Goal: Task Accomplishment & Management: Use online tool/utility

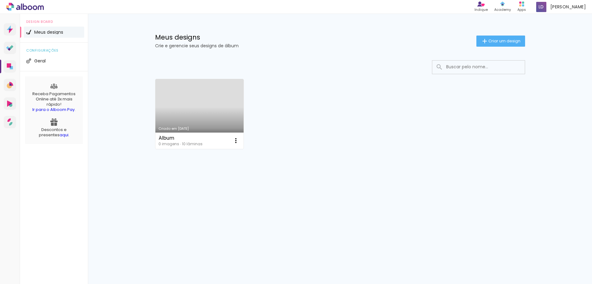
click at [206, 105] on link "Criado em [DATE]" at bounding box center [199, 114] width 89 height 70
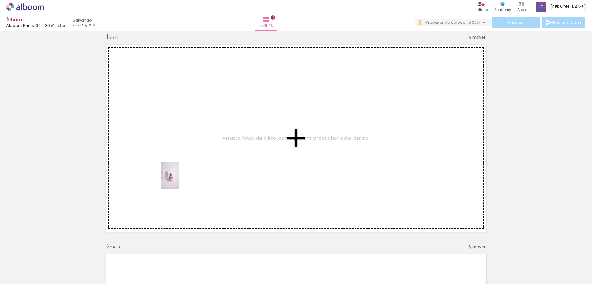
drag, startPoint x: 57, startPoint y: 258, endPoint x: 180, endPoint y: 180, distance: 145.1
click at [180, 180] on quentale-workspace at bounding box center [296, 142] width 592 height 284
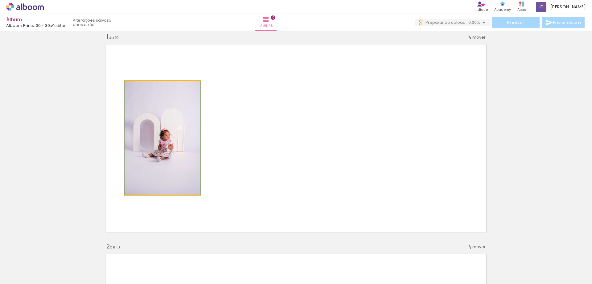
drag, startPoint x: 171, startPoint y: 145, endPoint x: 200, endPoint y: 128, distance: 33.2
click at [200, 128] on quentale-layouter at bounding box center [295, 138] width 387 height 194
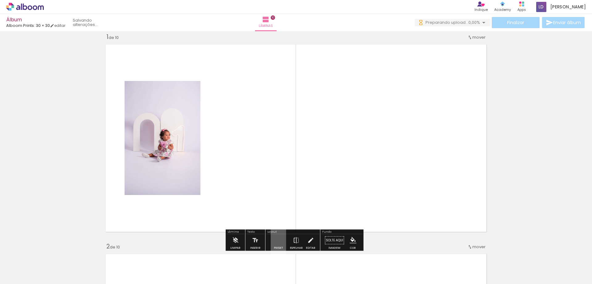
click at [101, 262] on div at bounding box center [96, 262] width 20 height 31
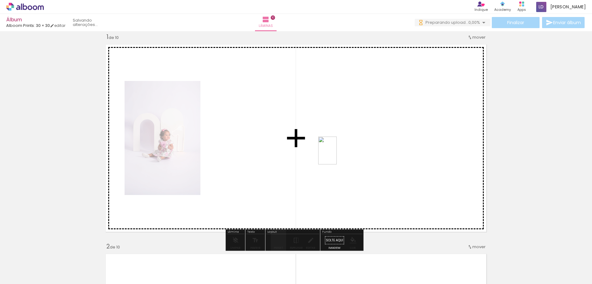
drag, startPoint x: 203, startPoint y: 211, endPoint x: 351, endPoint y: 153, distance: 158.9
click at [351, 153] on quentale-workspace at bounding box center [296, 142] width 592 height 284
drag, startPoint x: 135, startPoint y: 268, endPoint x: 348, endPoint y: 187, distance: 227.5
click at [348, 187] on quentale-workspace at bounding box center [296, 142] width 592 height 284
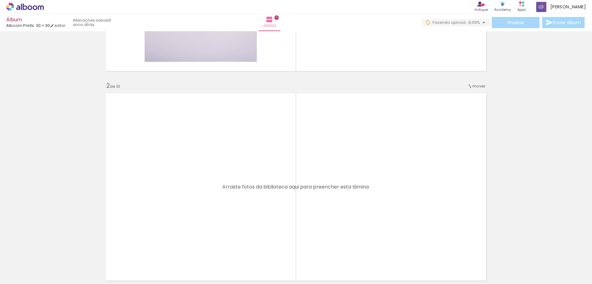
scroll to position [255, 0]
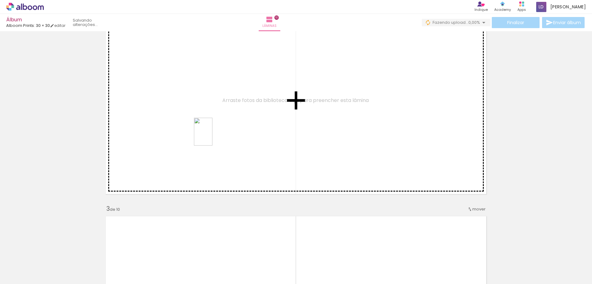
drag, startPoint x: 168, startPoint y: 267, endPoint x: 213, endPoint y: 136, distance: 138.6
click at [213, 136] on quentale-workspace at bounding box center [296, 142] width 592 height 284
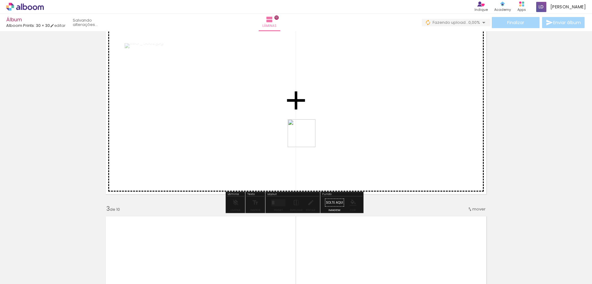
drag, startPoint x: 199, startPoint y: 260, endPoint x: 318, endPoint y: 124, distance: 181.0
click at [318, 124] on quentale-workspace at bounding box center [296, 142] width 592 height 284
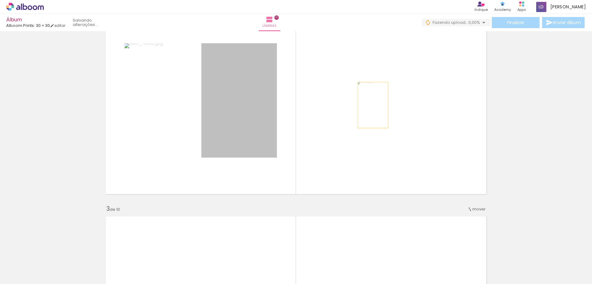
drag, startPoint x: 246, startPoint y: 111, endPoint x: 372, endPoint y: 105, distance: 126.0
click at [372, 105] on quentale-layouter at bounding box center [295, 100] width 387 height 194
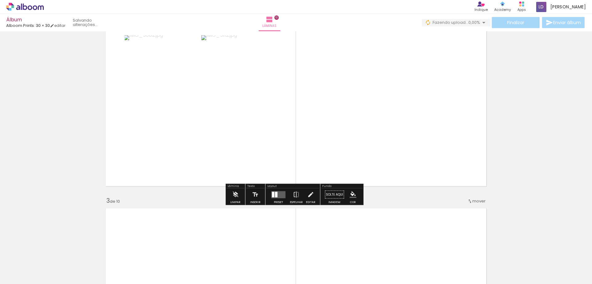
scroll to position [224, 0]
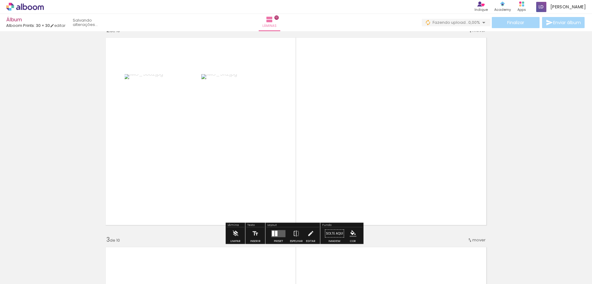
click at [369, 124] on quentale-layouter at bounding box center [295, 131] width 387 height 194
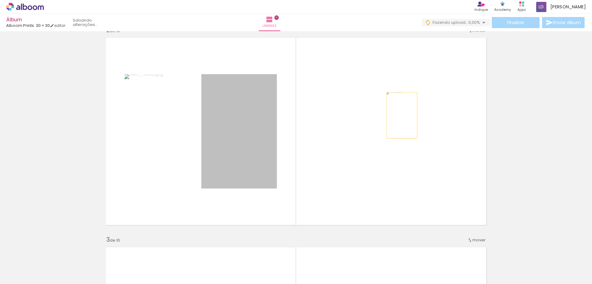
drag, startPoint x: 251, startPoint y: 125, endPoint x: 400, endPoint y: 115, distance: 149.3
click at [400, 115] on quentale-layouter at bounding box center [295, 131] width 387 height 194
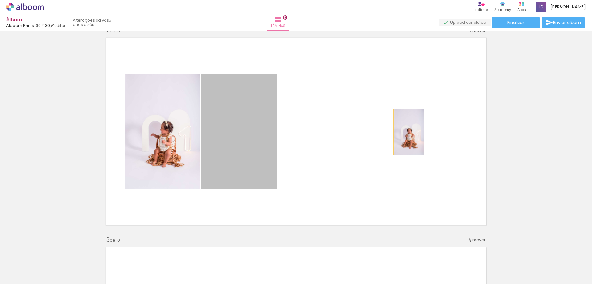
drag, startPoint x: 255, startPoint y: 137, endPoint x: 407, endPoint y: 132, distance: 152.2
click at [407, 132] on quentale-layouter at bounding box center [295, 131] width 387 height 194
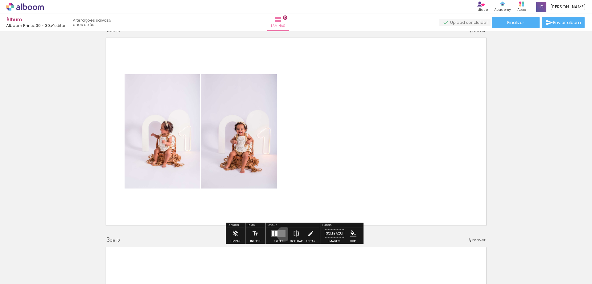
click at [283, 234] on quentale-layouter at bounding box center [278, 233] width 14 height 7
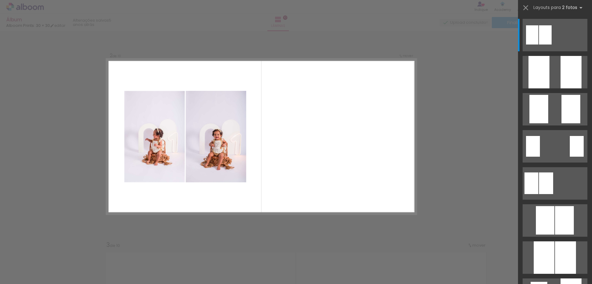
scroll to position [217, 0]
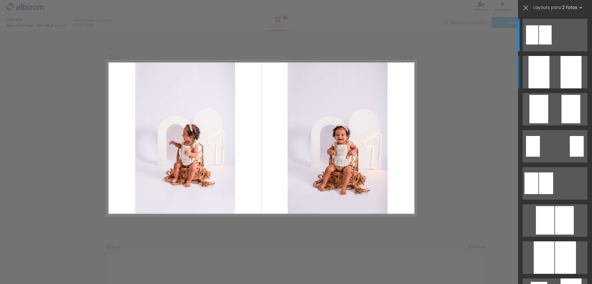
click at [553, 72] on quentale-layouter at bounding box center [555, 72] width 65 height 32
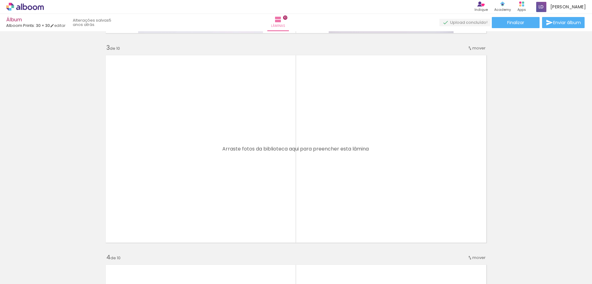
scroll to position [433, 0]
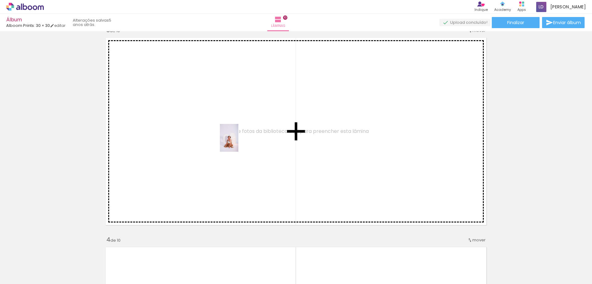
drag, startPoint x: 240, startPoint y: 267, endPoint x: 238, endPoint y: 142, distance: 124.6
click at [238, 142] on quentale-workspace at bounding box center [296, 142] width 592 height 284
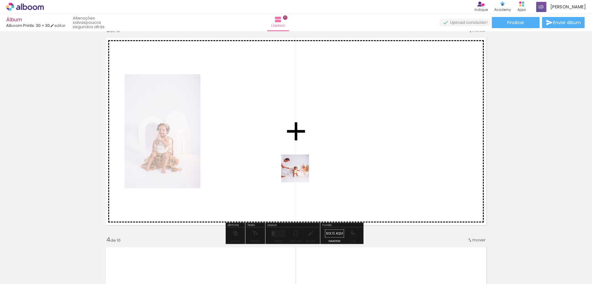
drag, startPoint x: 303, startPoint y: 273, endPoint x: 300, endPoint y: 163, distance: 110.2
click at [300, 164] on quentale-workspace at bounding box center [296, 142] width 592 height 284
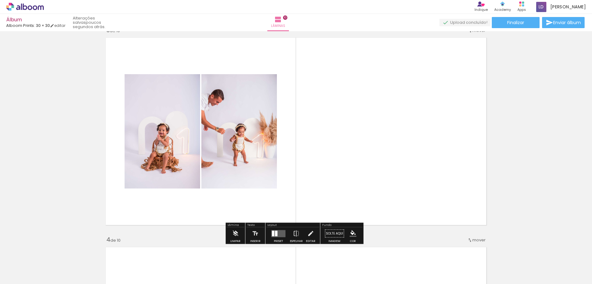
click at [275, 236] on quentale-layouter at bounding box center [278, 233] width 14 height 7
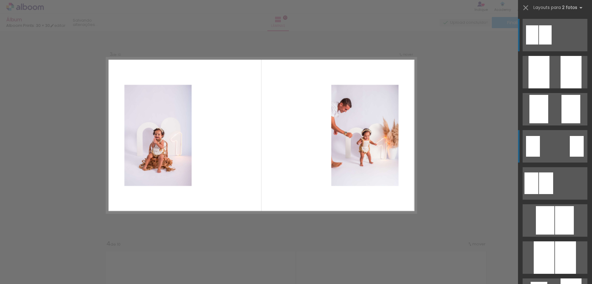
scroll to position [426, 0]
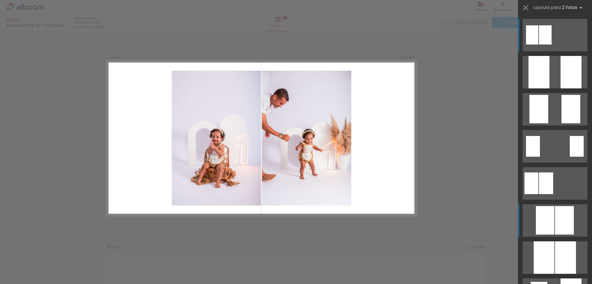
click at [557, 209] on div at bounding box center [564, 220] width 19 height 28
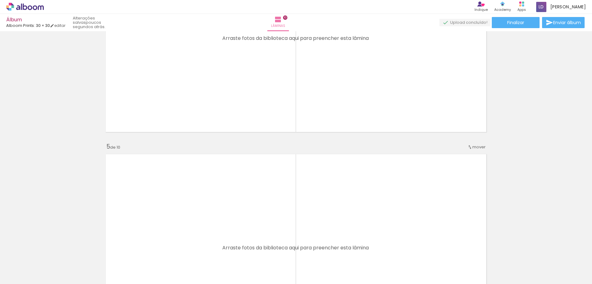
scroll to position [735, 0]
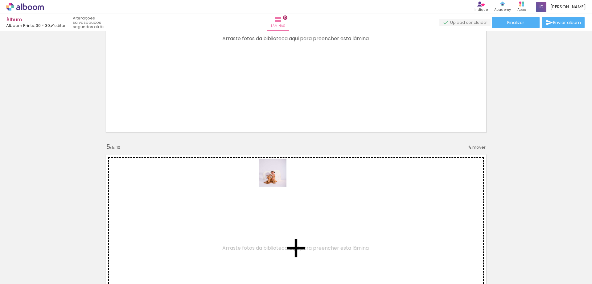
drag, startPoint x: 278, startPoint y: 265, endPoint x: 273, endPoint y: 96, distance: 169.4
click at [274, 96] on quentale-workspace at bounding box center [296, 142] width 592 height 284
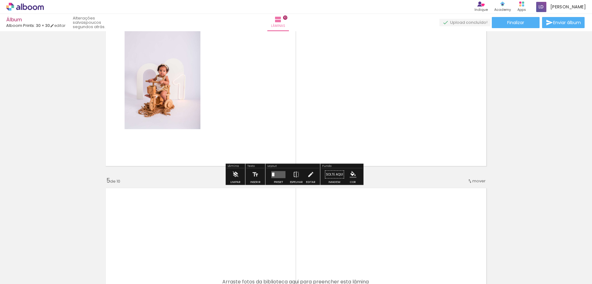
scroll to position [642, 0]
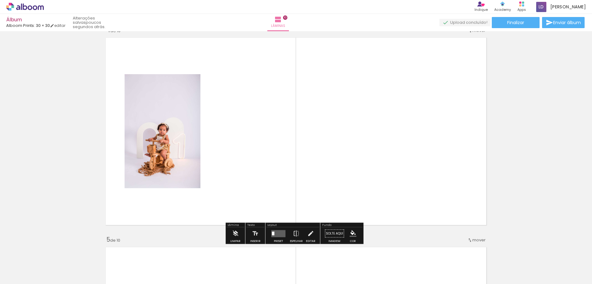
click at [276, 239] on div at bounding box center [278, 233] width 17 height 12
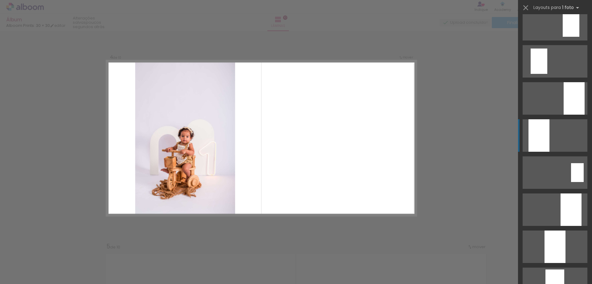
scroll to position [123, 0]
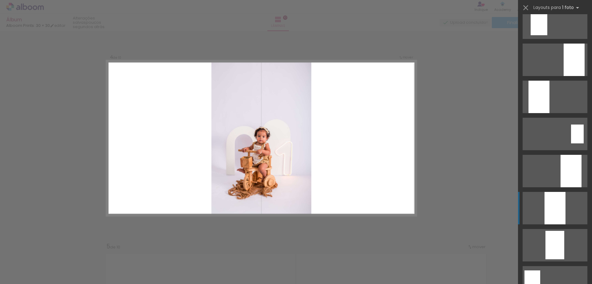
click at [550, 201] on div at bounding box center [555, 208] width 21 height 32
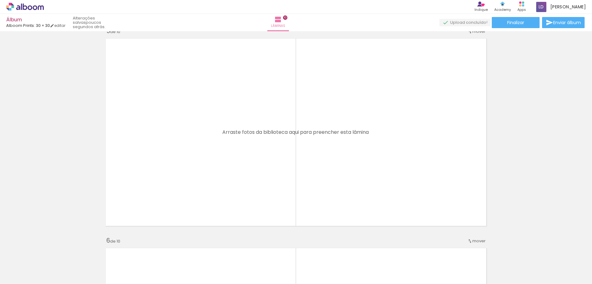
scroll to position [851, 0]
click at [338, 269] on div at bounding box center [338, 262] width 20 height 31
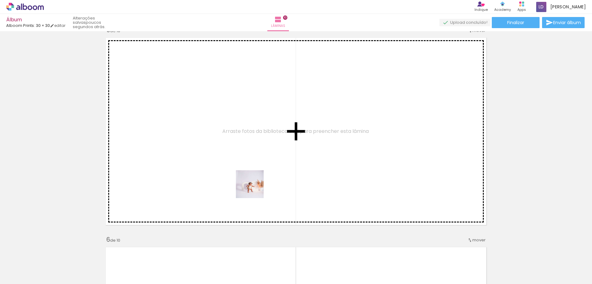
drag, startPoint x: 338, startPoint y: 268, endPoint x: 250, endPoint y: 183, distance: 122.6
click at [250, 183] on quentale-workspace at bounding box center [296, 142] width 592 height 284
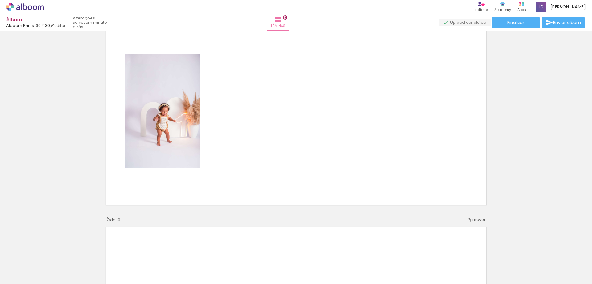
scroll to position [821, 0]
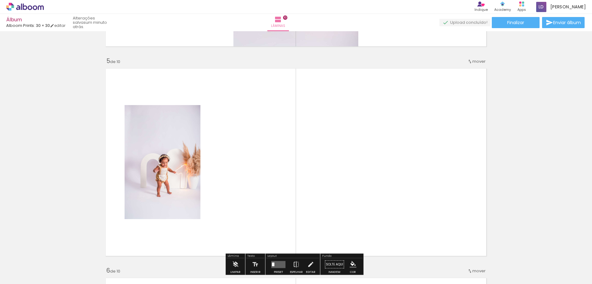
drag, startPoint x: 160, startPoint y: 130, endPoint x: 249, endPoint y: 116, distance: 90.1
click at [260, 116] on quentale-layouter at bounding box center [295, 162] width 387 height 194
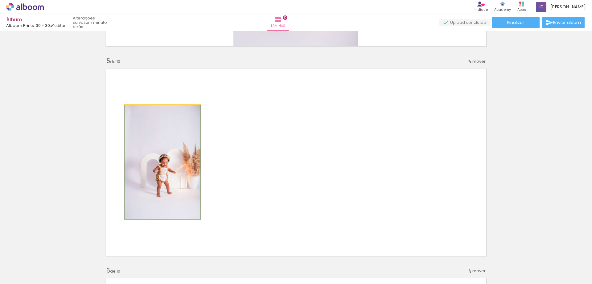
click at [193, 151] on quentale-photo at bounding box center [163, 162] width 76 height 114
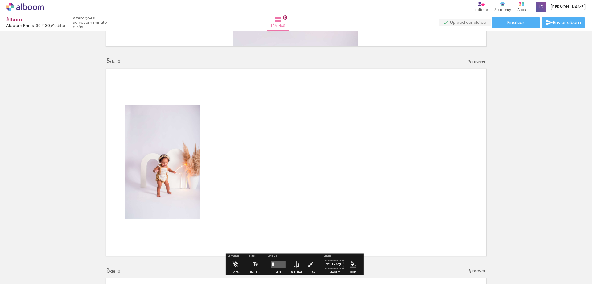
click at [180, 151] on quentale-photo at bounding box center [163, 162] width 76 height 114
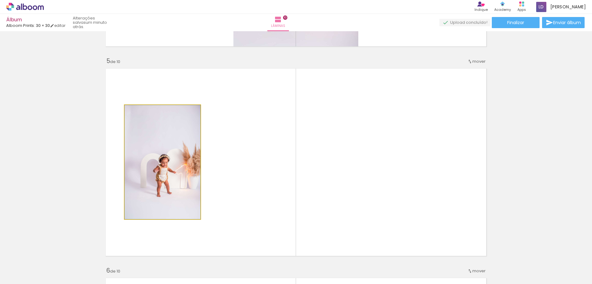
click at [180, 151] on quentale-photo at bounding box center [163, 162] width 76 height 114
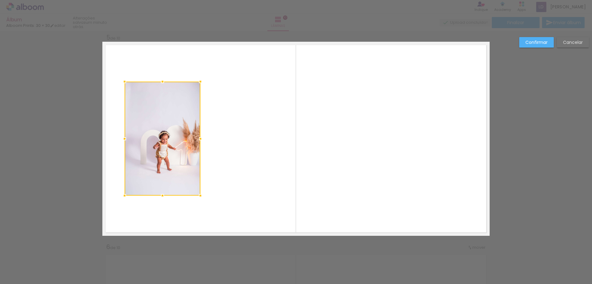
scroll to position [845, 0]
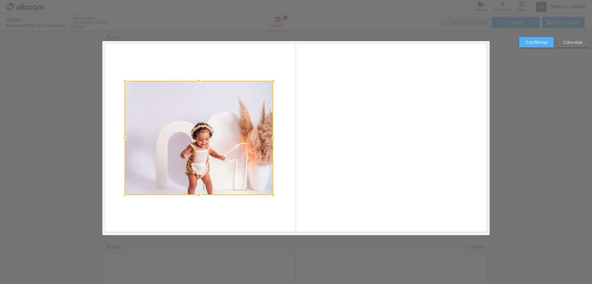
drag, startPoint x: 198, startPoint y: 139, endPoint x: 271, endPoint y: 138, distance: 72.8
click at [271, 138] on div at bounding box center [273, 138] width 12 height 12
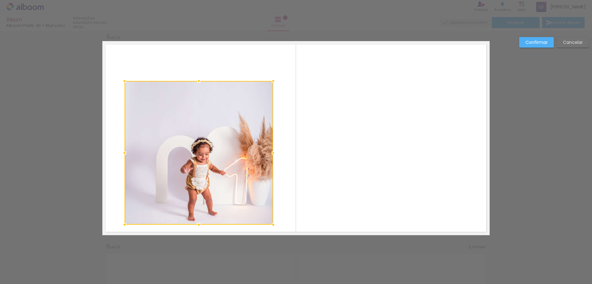
drag, startPoint x: 202, startPoint y: 195, endPoint x: 203, endPoint y: 228, distance: 32.4
click at [203, 227] on album-spread "5 de 10" at bounding box center [295, 138] width 387 height 194
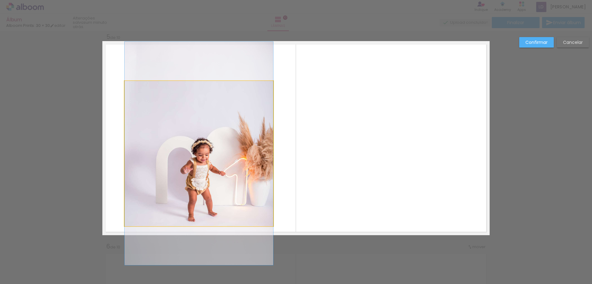
click at [198, 85] on quentale-photo at bounding box center [199, 153] width 149 height 145
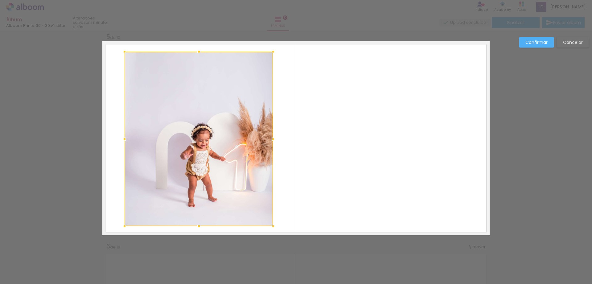
drag, startPoint x: 196, startPoint y: 80, endPoint x: 198, endPoint y: 51, distance: 29.7
click at [198, 51] on div at bounding box center [199, 51] width 12 height 12
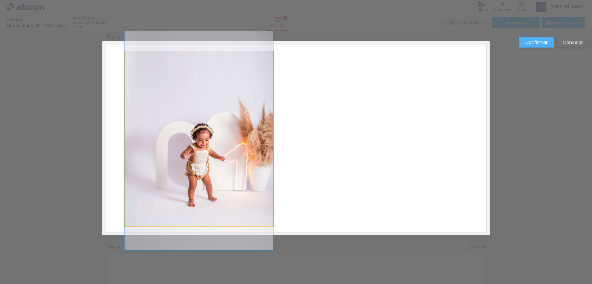
click at [220, 122] on quentale-photo at bounding box center [199, 138] width 149 height 175
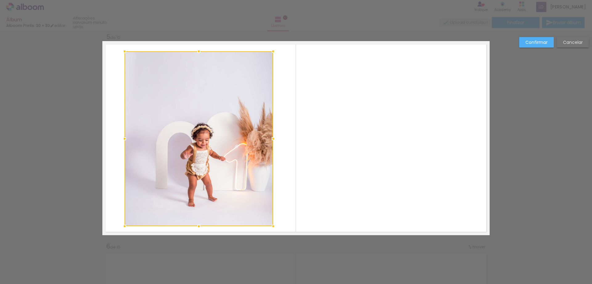
click at [323, 127] on quentale-layouter at bounding box center [295, 138] width 387 height 194
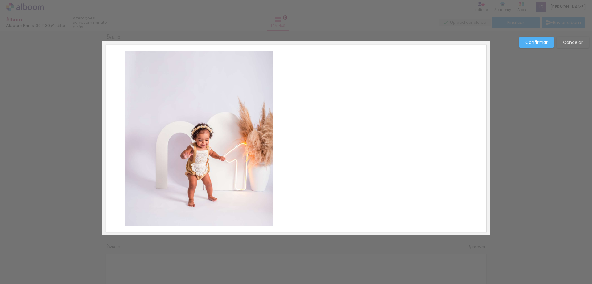
click at [0, 0] on slot "Confirmar" at bounding box center [0, 0] width 0 height 0
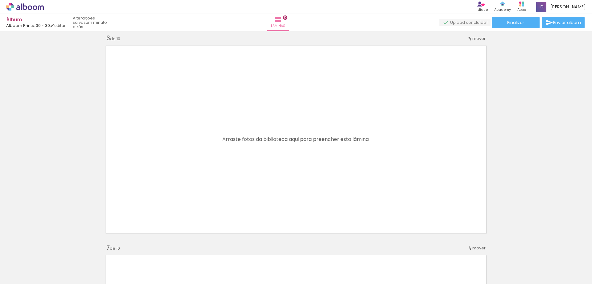
scroll to position [1061, 0]
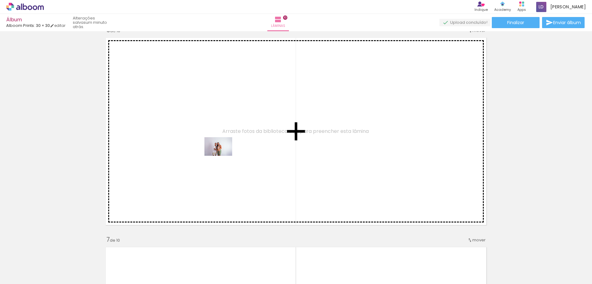
drag, startPoint x: 369, startPoint y: 258, endPoint x: 223, endPoint y: 155, distance: 179.0
click at [223, 155] on quentale-workspace at bounding box center [296, 142] width 592 height 284
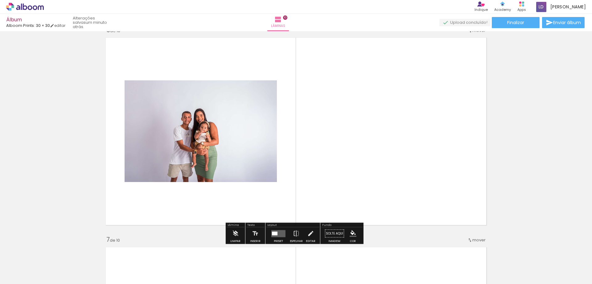
click at [239, 140] on quentale-photo at bounding box center [201, 130] width 152 height 101
click at [279, 233] on quentale-layouter at bounding box center [278, 233] width 14 height 7
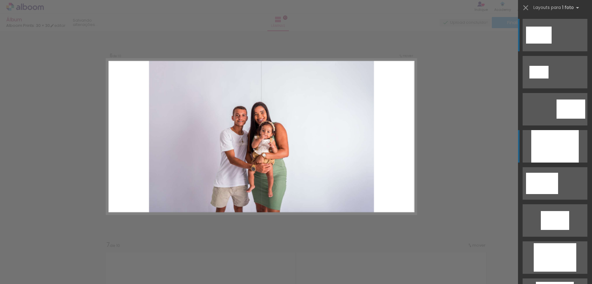
scroll to position [1054, 0]
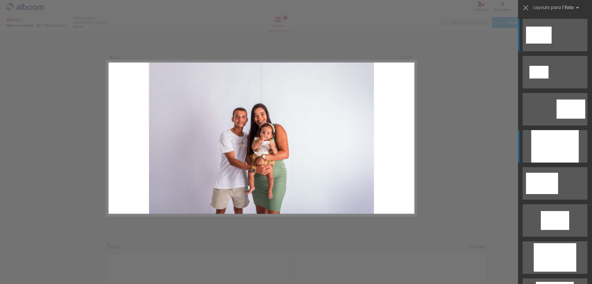
click at [528, 144] on quentale-layouter at bounding box center [555, 146] width 65 height 32
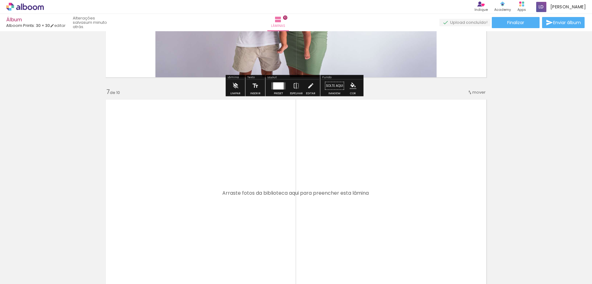
scroll to position [1362, 0]
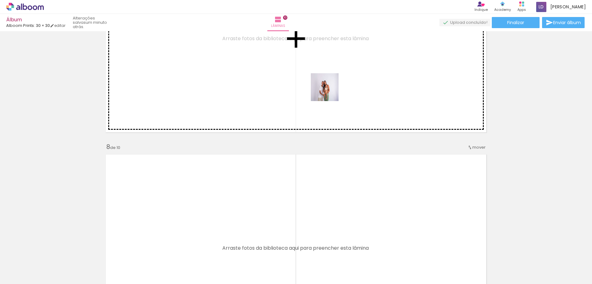
drag, startPoint x: 411, startPoint y: 263, endPoint x: 327, endPoint y: 84, distance: 197.9
click at [327, 84] on quentale-workspace at bounding box center [296, 142] width 592 height 284
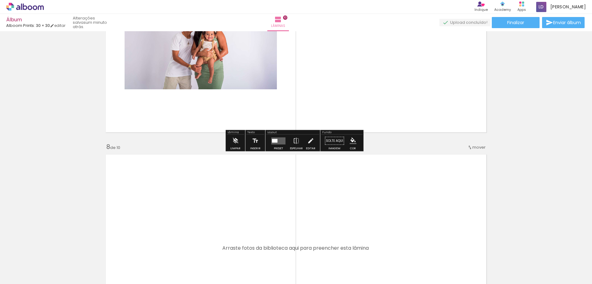
click at [277, 142] on quentale-layouter at bounding box center [278, 140] width 14 height 7
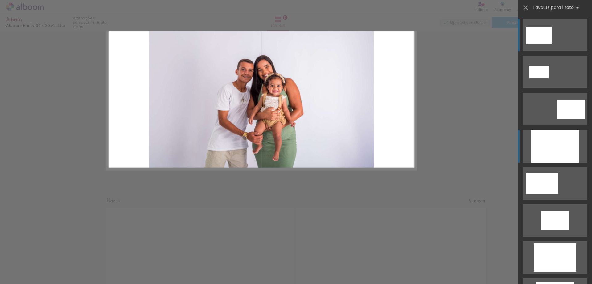
click at [560, 147] on div at bounding box center [556, 146] width 48 height 32
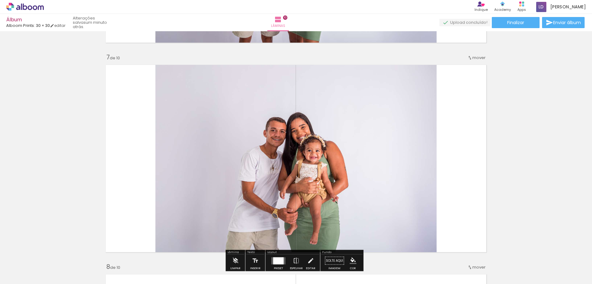
scroll to position [1232, 0]
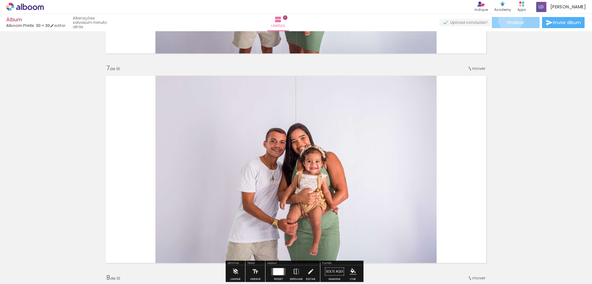
click at [508, 20] on span "Finalizar" at bounding box center [515, 22] width 17 height 4
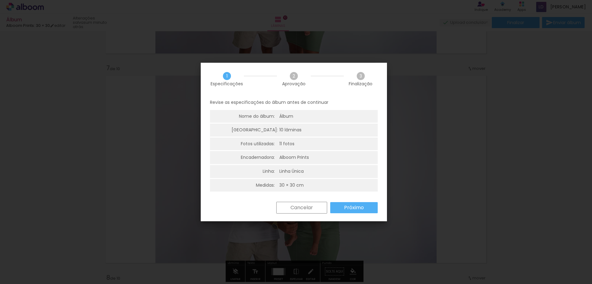
scroll to position [2, 0]
click at [0, 0] on slot "Próximo" at bounding box center [0, 0] width 0 height 0
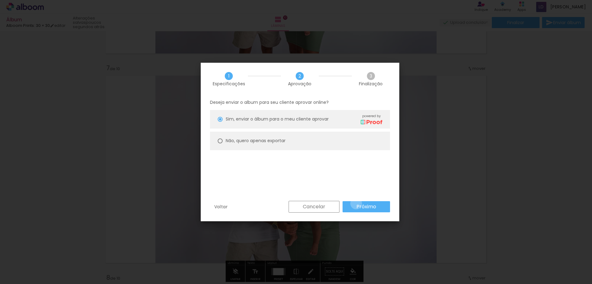
click at [356, 203] on paper-button "Próximo" at bounding box center [367, 206] width 48 height 11
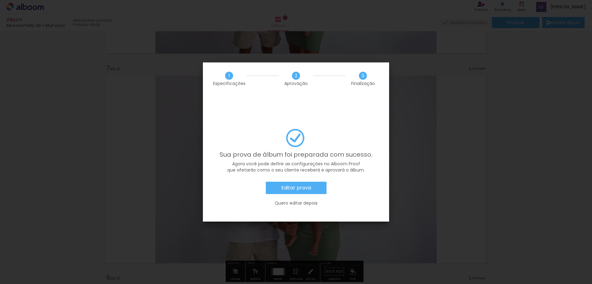
click at [0, 0] on slot "Editar prova" at bounding box center [0, 0] width 0 height 0
